Goal: Information Seeking & Learning: Learn about a topic

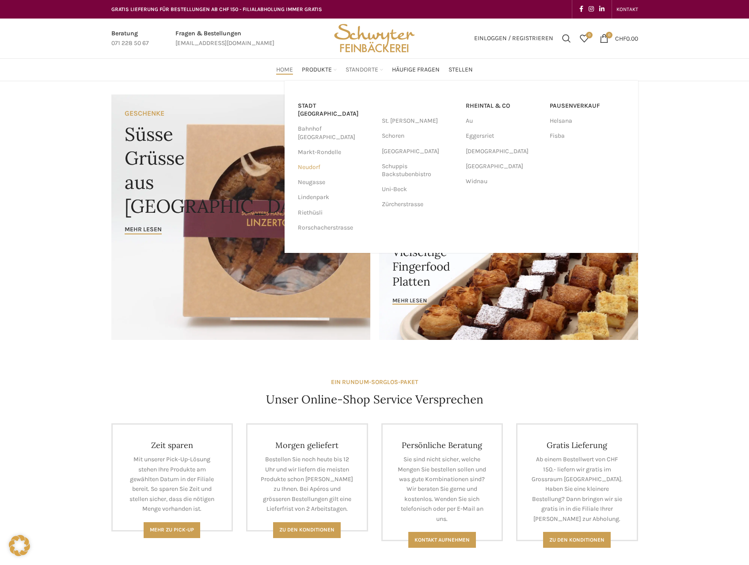
click at [314, 160] on link "Neudorf" at bounding box center [335, 167] width 75 height 15
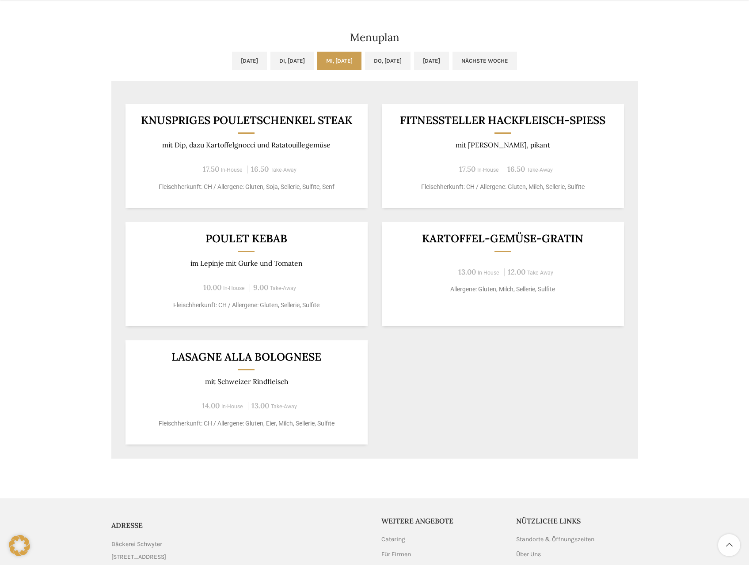
scroll to position [442, 0]
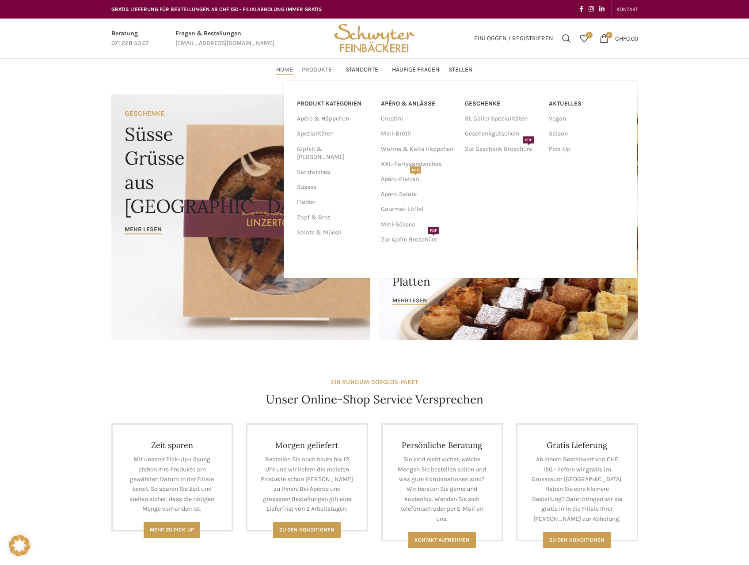
click at [321, 68] on span "Produkte" at bounding box center [317, 70] width 30 height 8
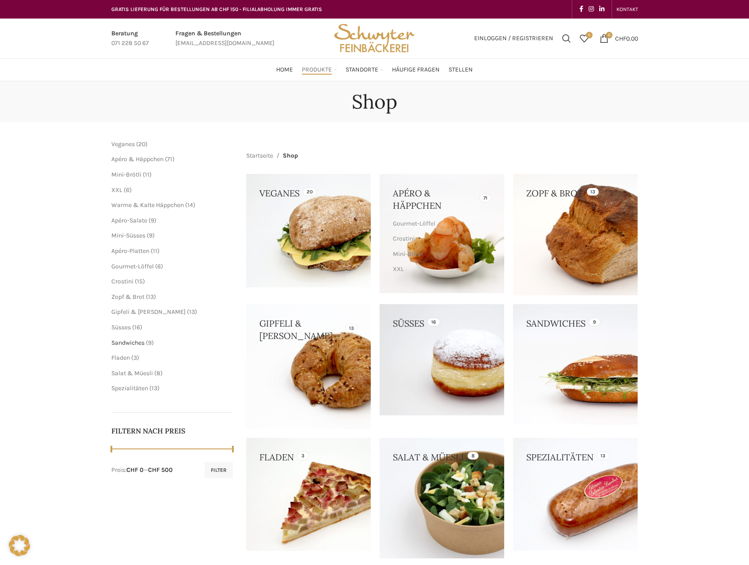
click at [144, 343] on span "Sandwiches" at bounding box center [127, 343] width 33 height 8
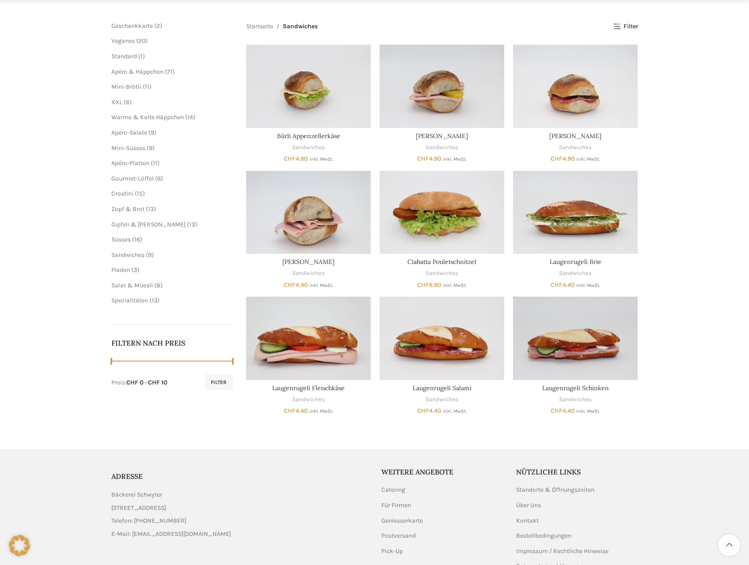
scroll to position [133, 0]
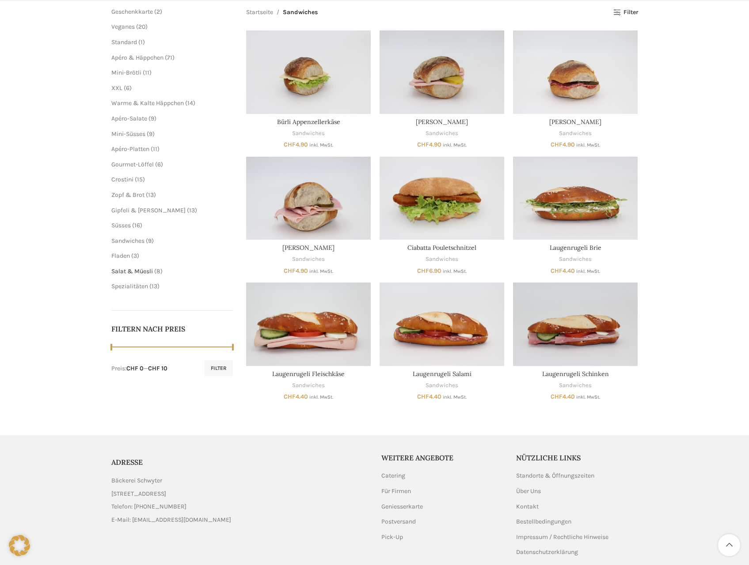
click at [140, 273] on span "Salat & Müesli" at bounding box center [132, 272] width 42 height 8
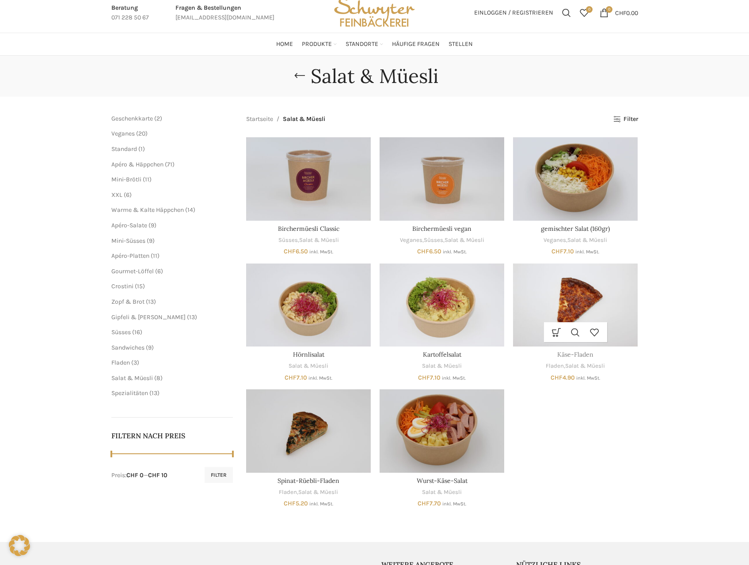
scroll to position [44, 0]
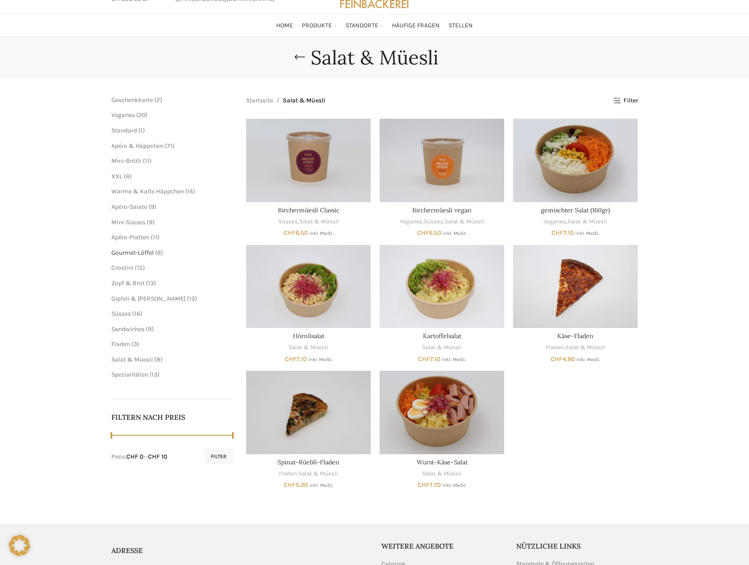
click at [125, 256] on span "Gourmet-Löffel" at bounding box center [132, 253] width 42 height 8
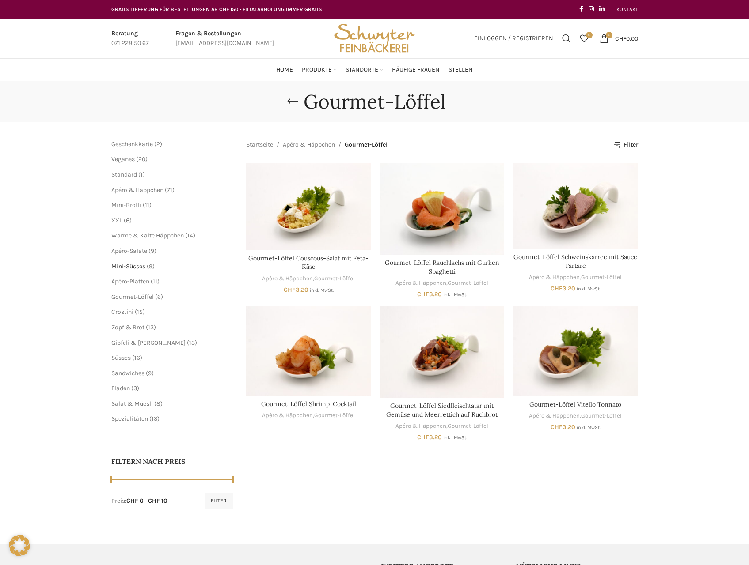
click at [139, 264] on span "Mini-Süsses" at bounding box center [128, 267] width 34 height 8
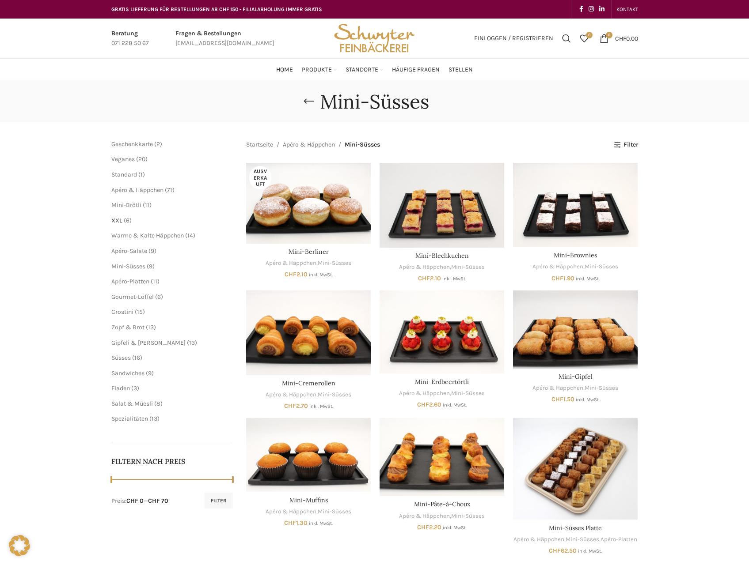
click at [117, 221] on span "XXL" at bounding box center [116, 221] width 11 height 8
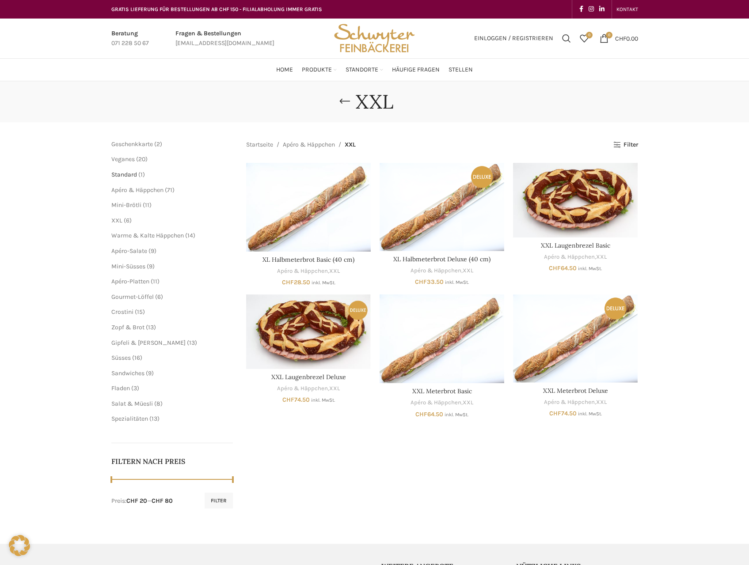
click at [127, 175] on span "Standard" at bounding box center [124, 175] width 26 height 8
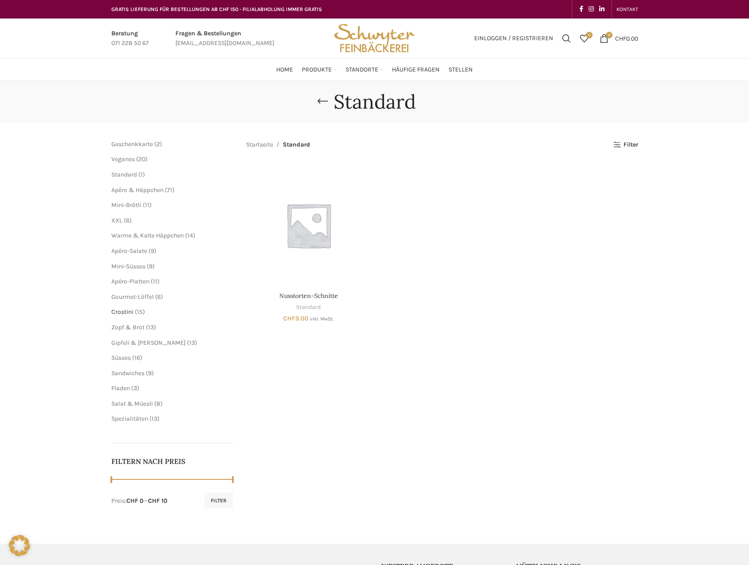
click at [129, 314] on span "Crostini" at bounding box center [122, 312] width 22 height 8
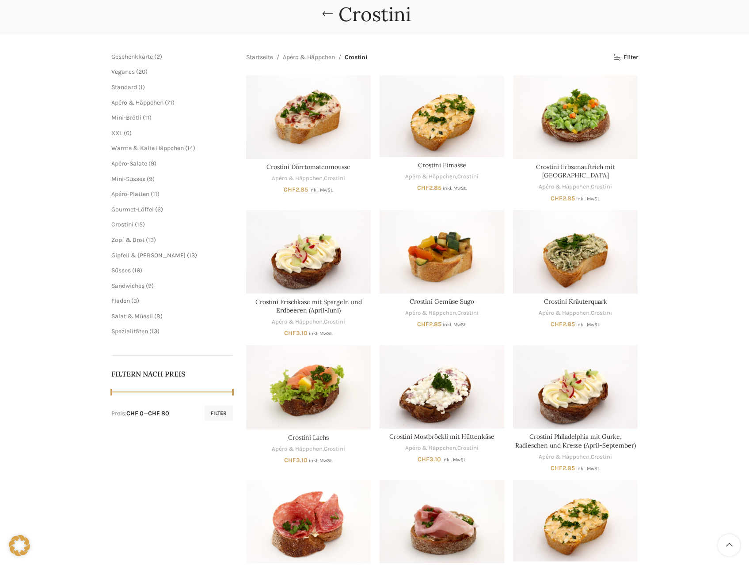
scroll to position [88, 0]
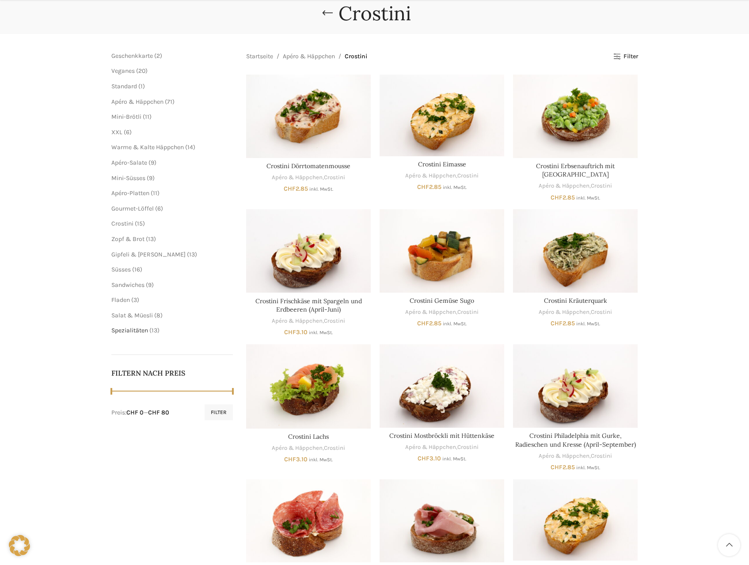
click at [145, 334] on span "Spezialitäten" at bounding box center [129, 331] width 37 height 8
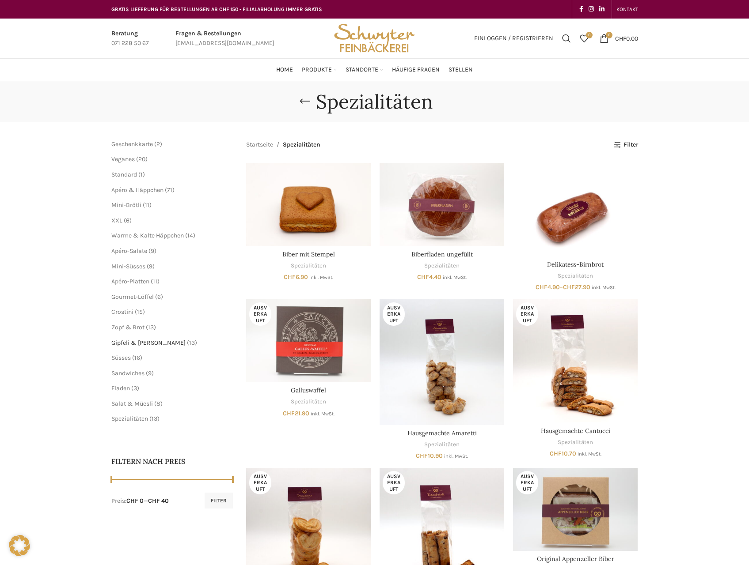
click at [143, 345] on span "Gipfeli & [PERSON_NAME]" at bounding box center [148, 343] width 74 height 8
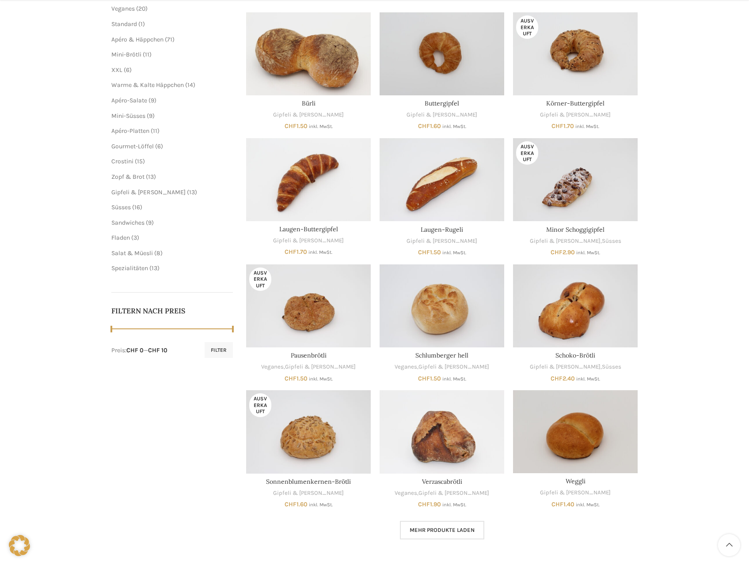
scroll to position [177, 0]
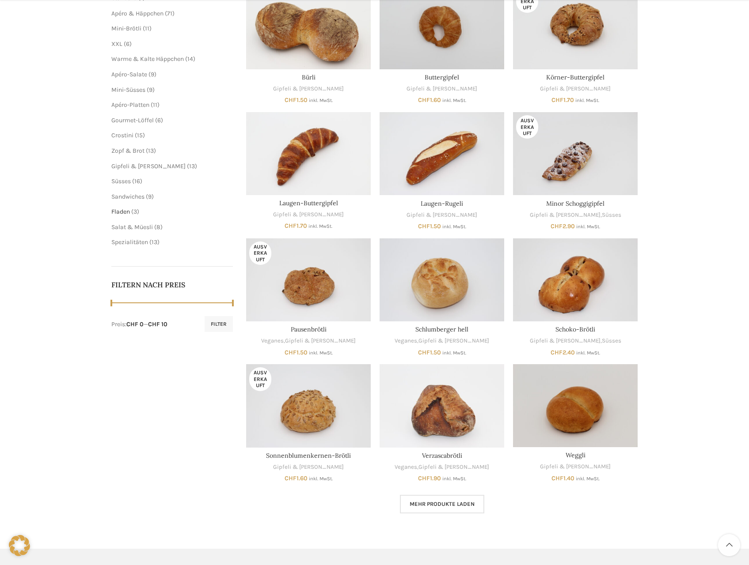
click at [124, 212] on span "Fladen" at bounding box center [120, 212] width 19 height 8
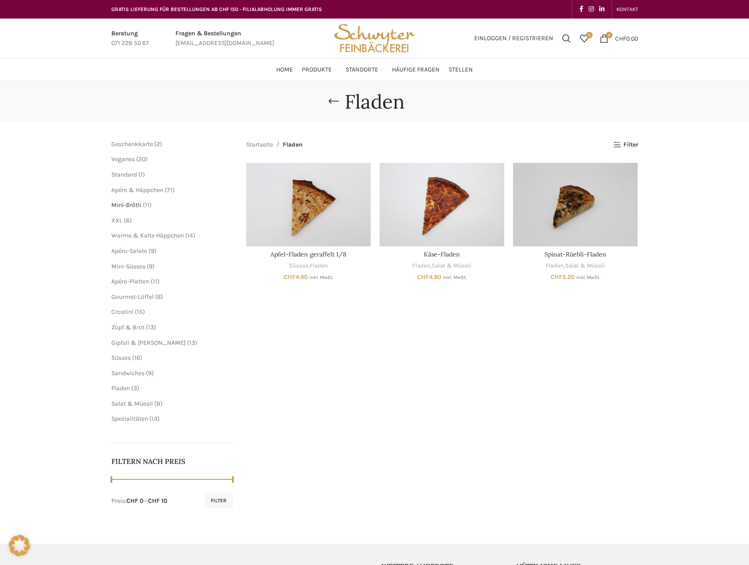
click at [132, 205] on span "Mini-Brötli" at bounding box center [126, 205] width 30 height 8
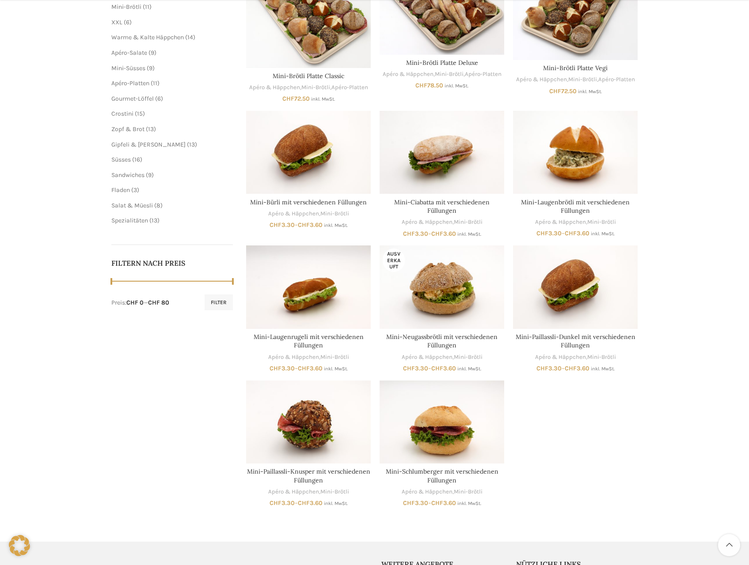
scroll to position [221, 0]
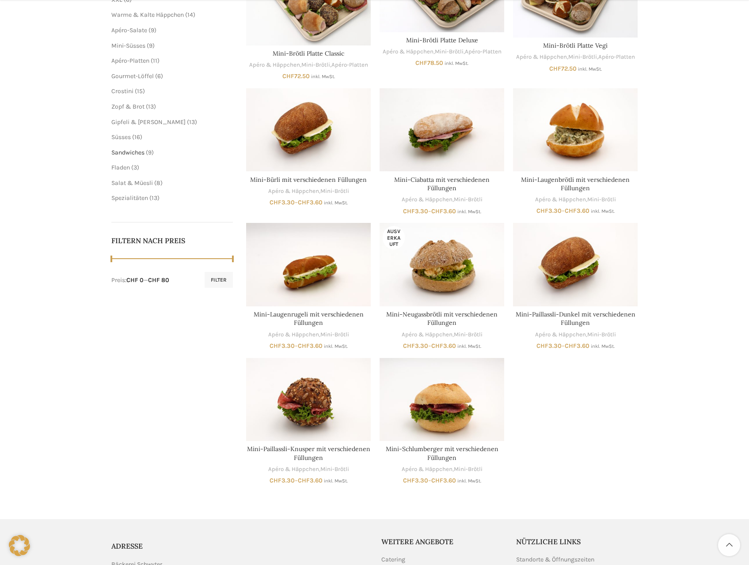
click at [131, 153] on span "Sandwiches" at bounding box center [127, 153] width 33 height 8
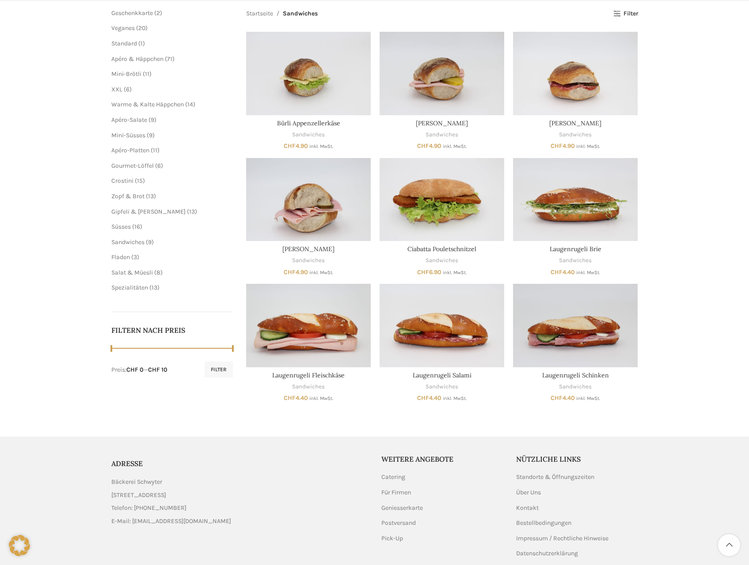
scroll to position [133, 0]
